Goal: Learn about a topic

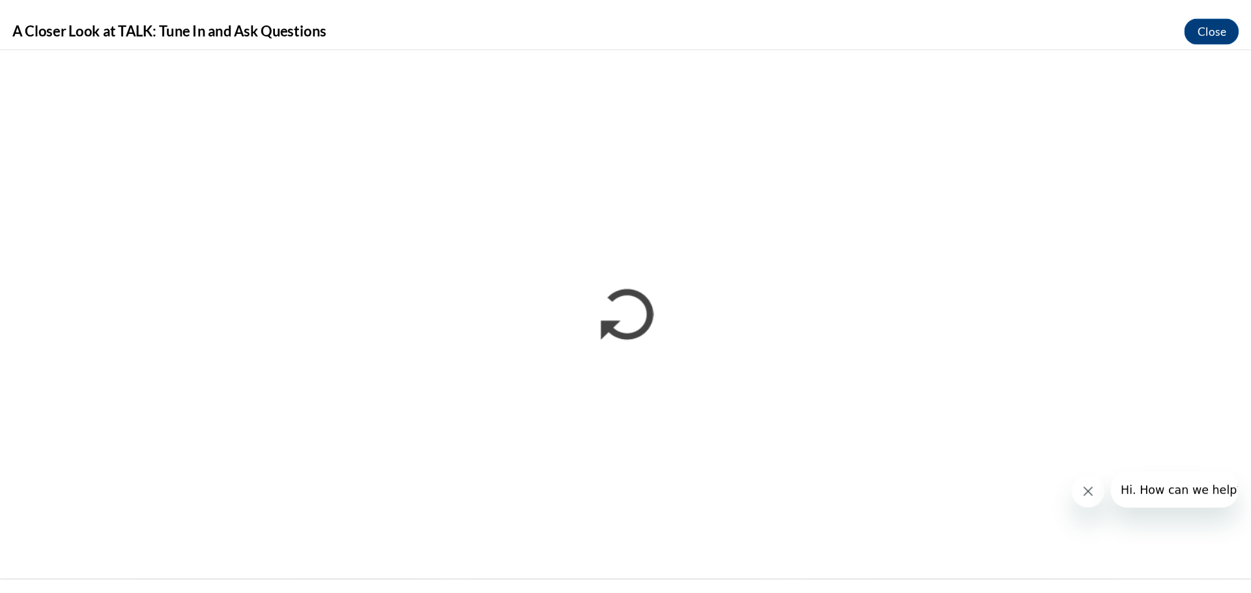
scroll to position [470, 0]
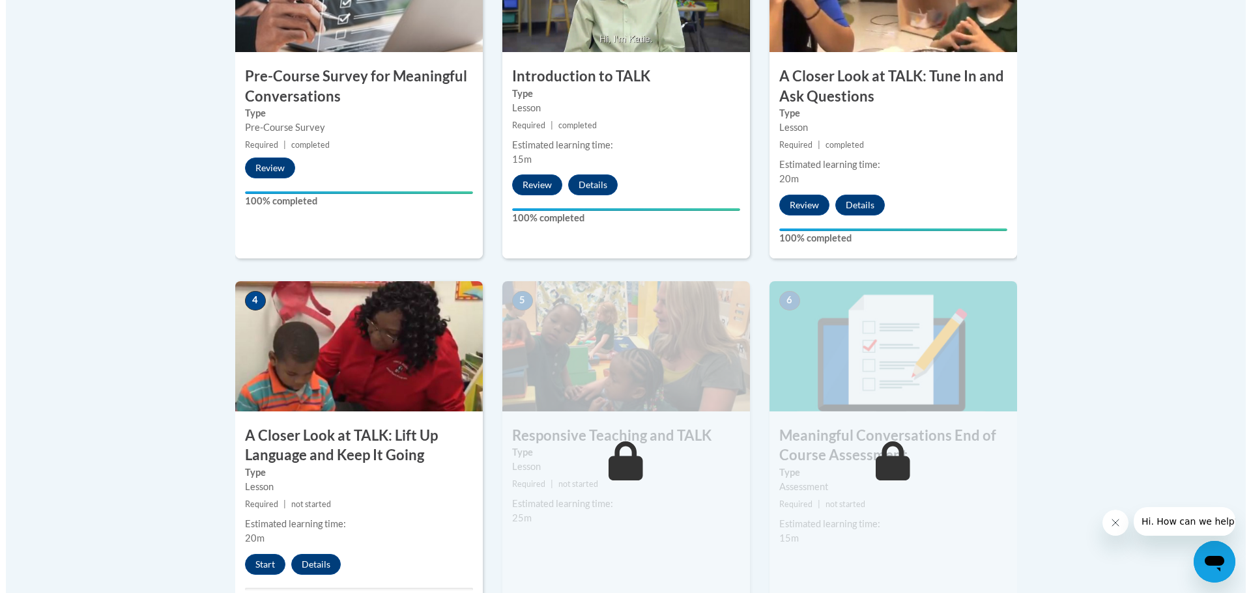
scroll to position [717, 0]
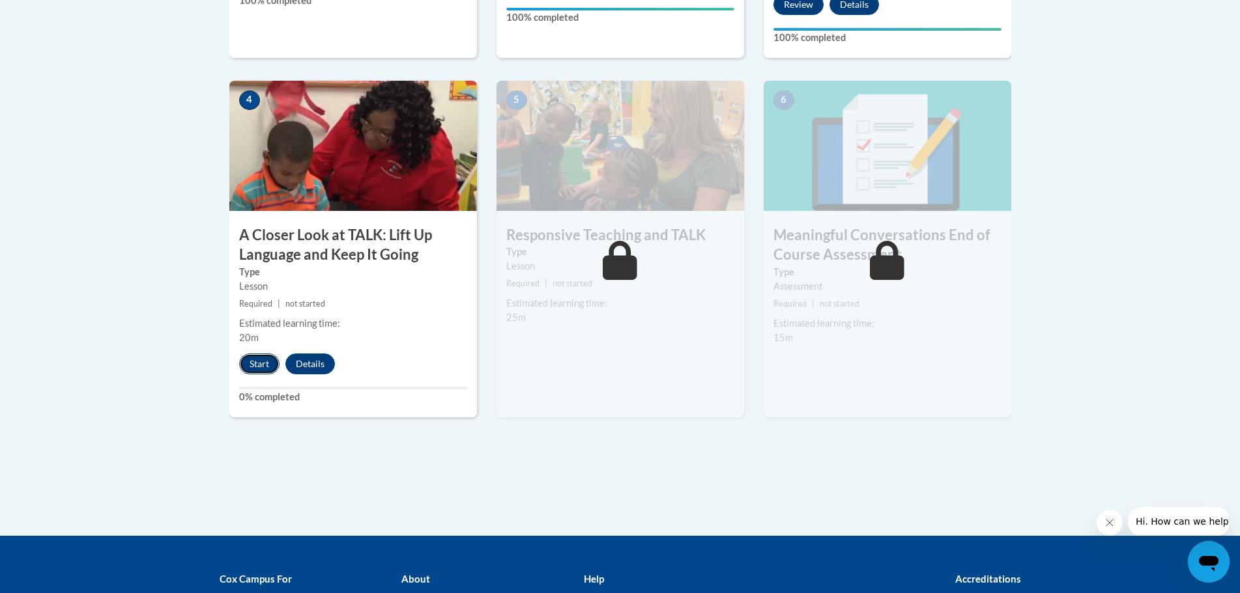
click at [256, 366] on button "Start" at bounding box center [259, 364] width 40 height 21
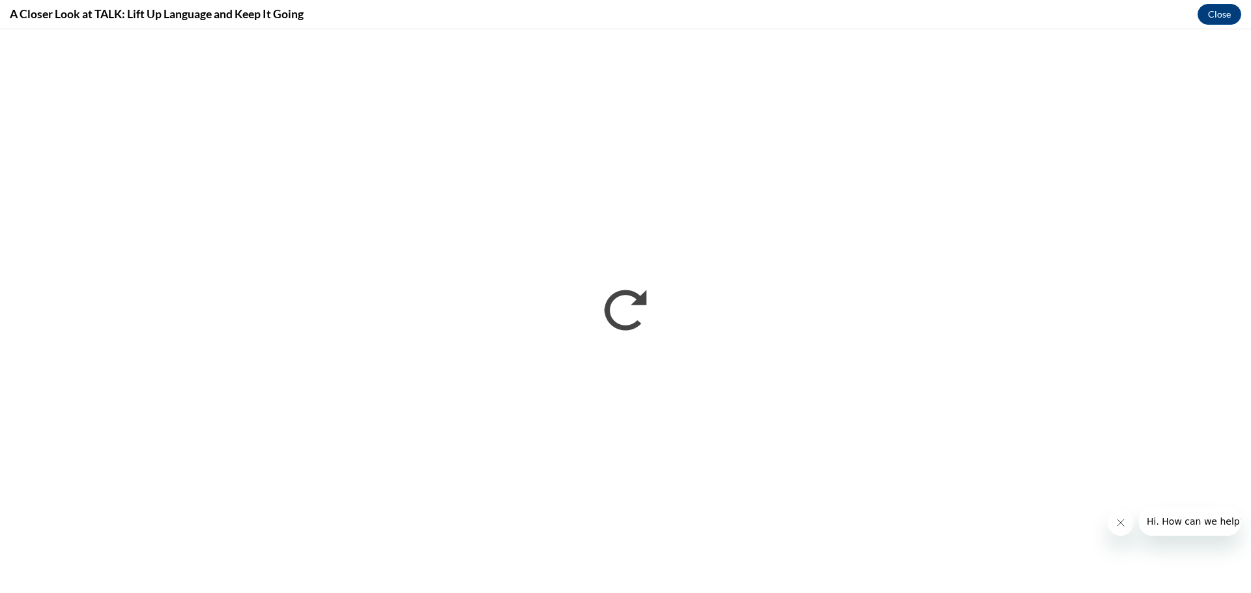
scroll to position [0, 0]
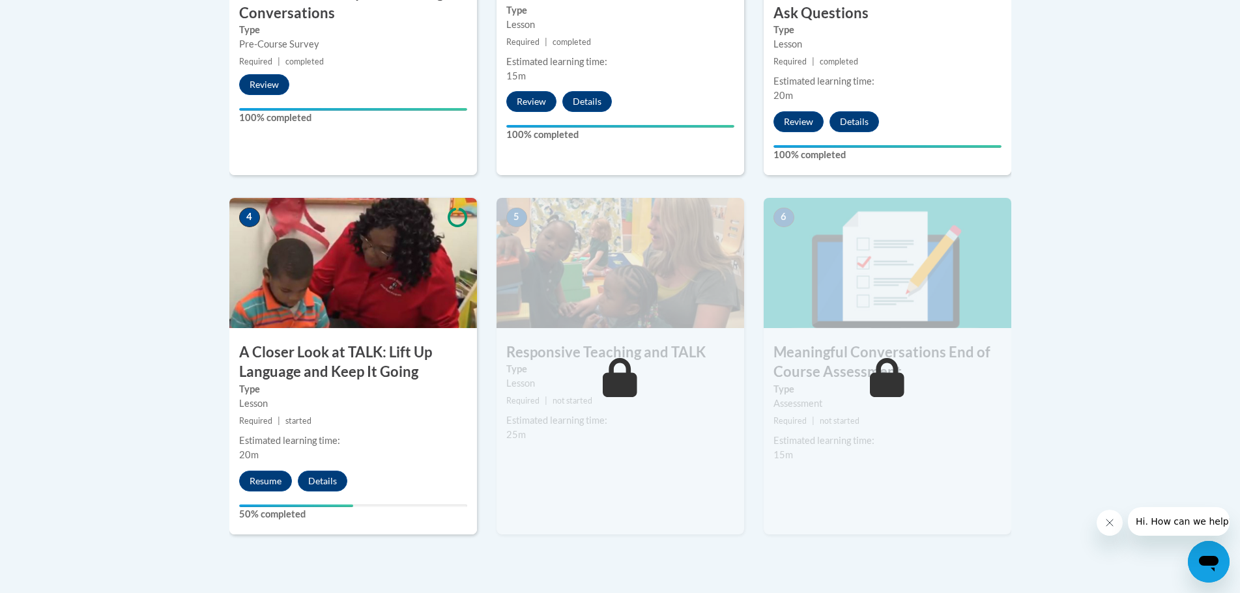
scroll to position [717, 0]
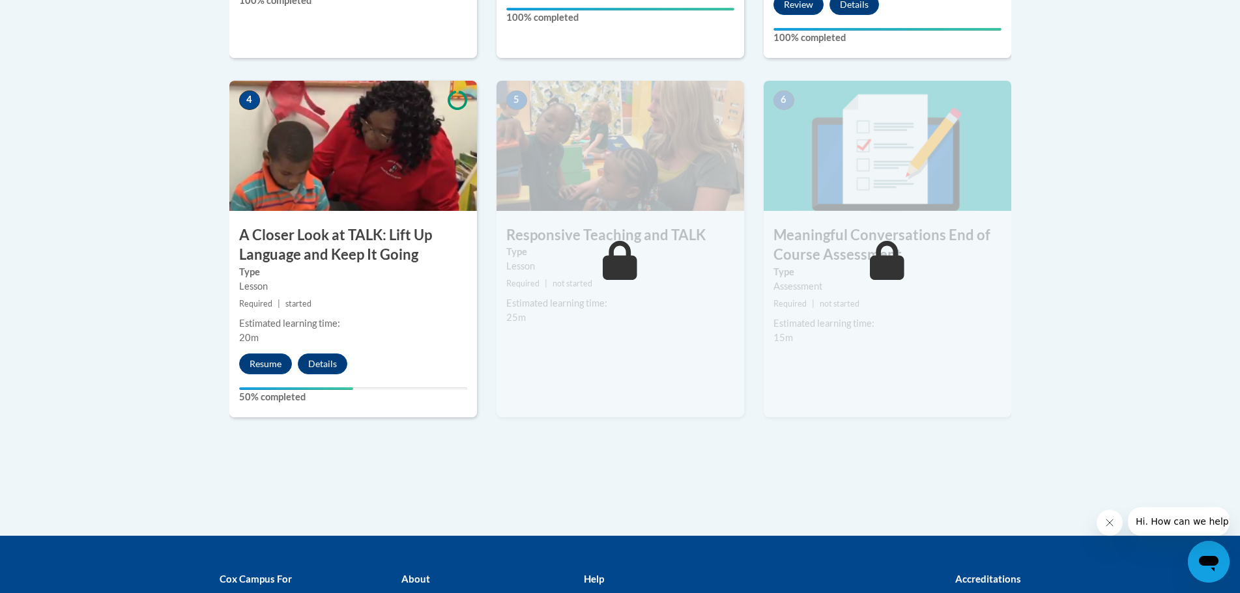
click at [491, 510] on div "Toggle navigation Overview Lessons Resources Feedback Transcript Overview Recom…" at bounding box center [620, 67] width 821 height 936
